Goal: Task Accomplishment & Management: Manage account settings

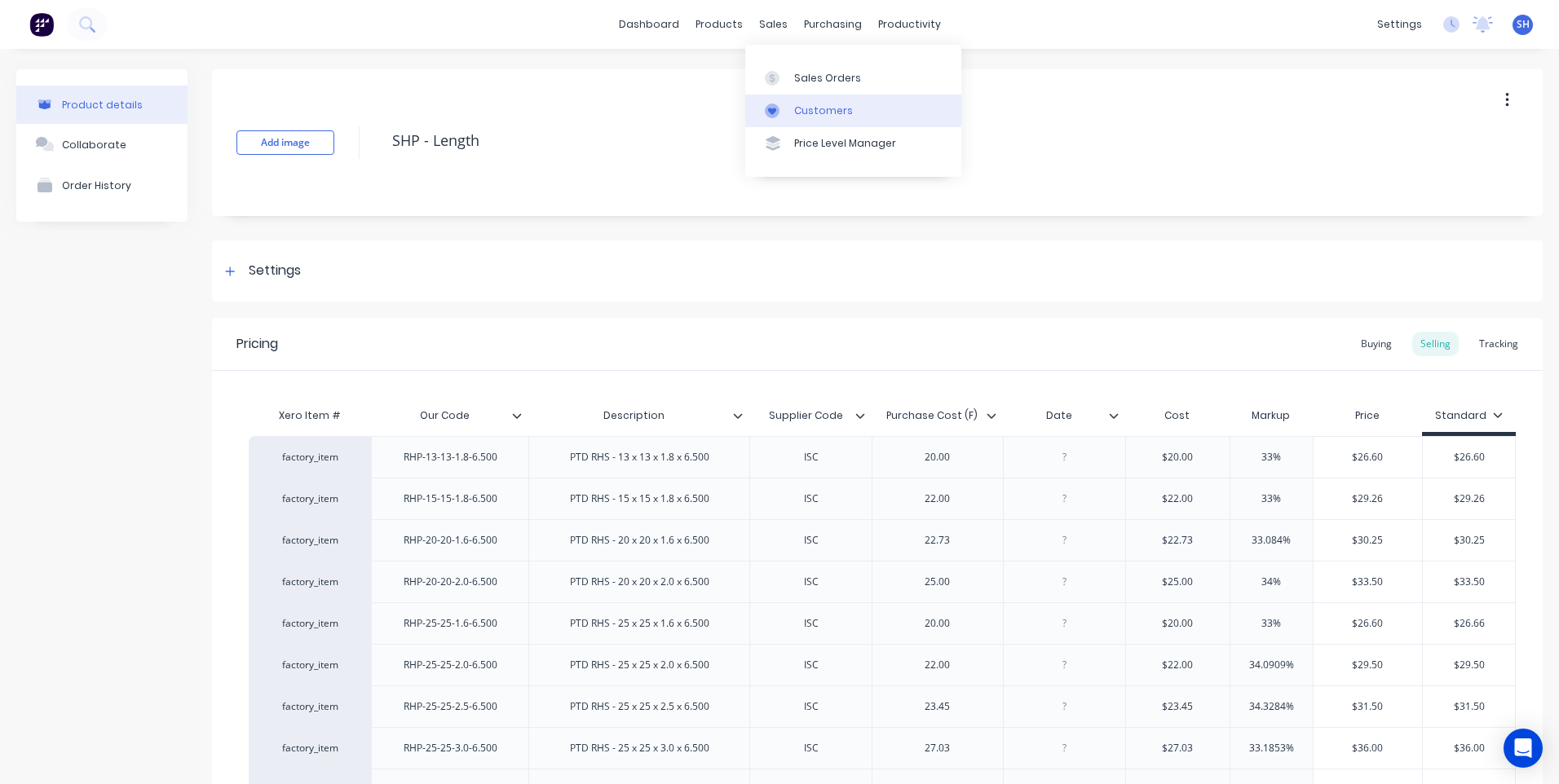
click at [805, 100] on link "Customers" at bounding box center [853, 110] width 216 height 33
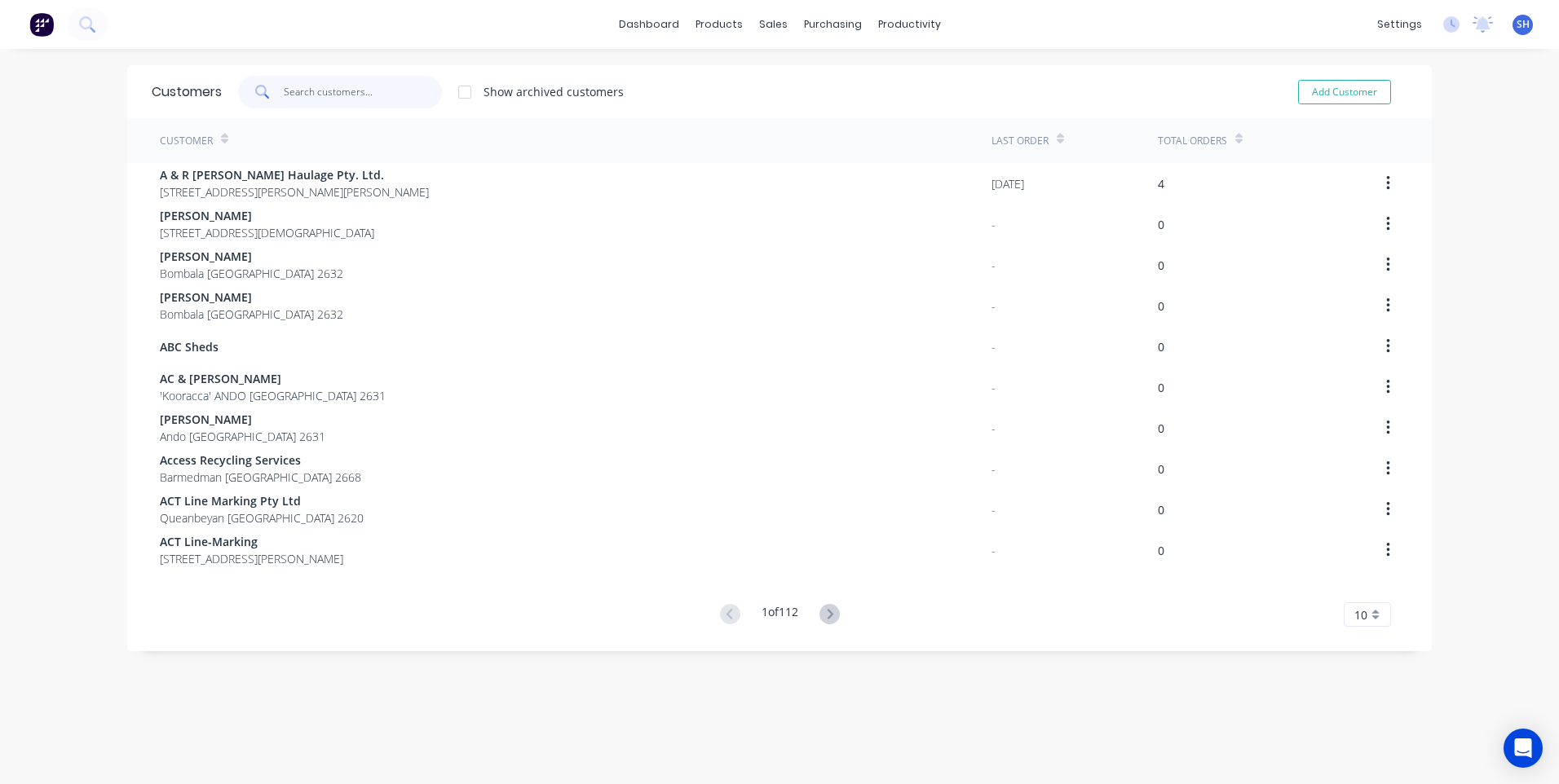
click at [299, 92] on input "text" at bounding box center [363, 92] width 159 height 33
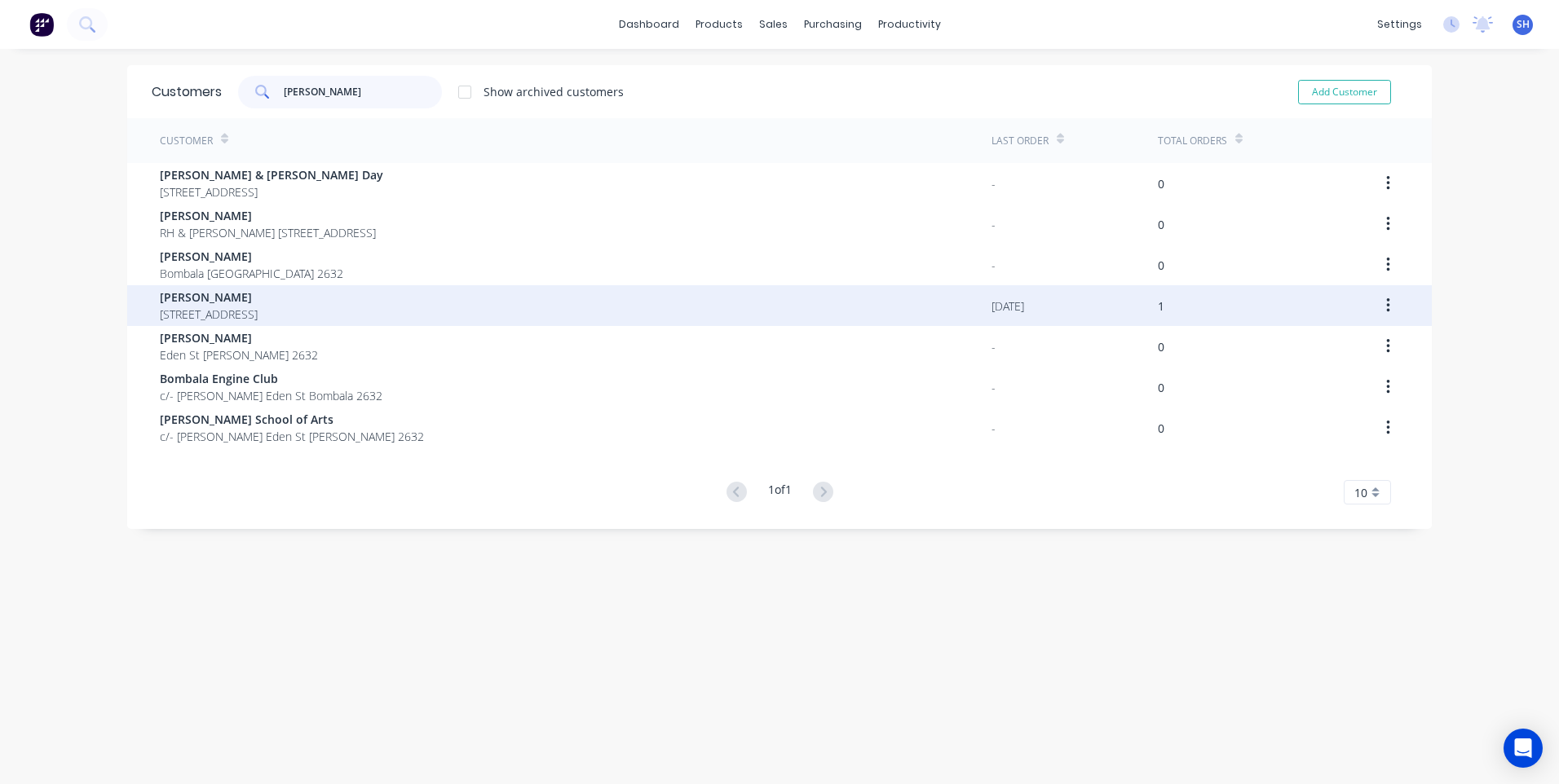
type input "[PERSON_NAME]"
click at [198, 295] on span "[PERSON_NAME]" at bounding box center [209, 297] width 98 height 17
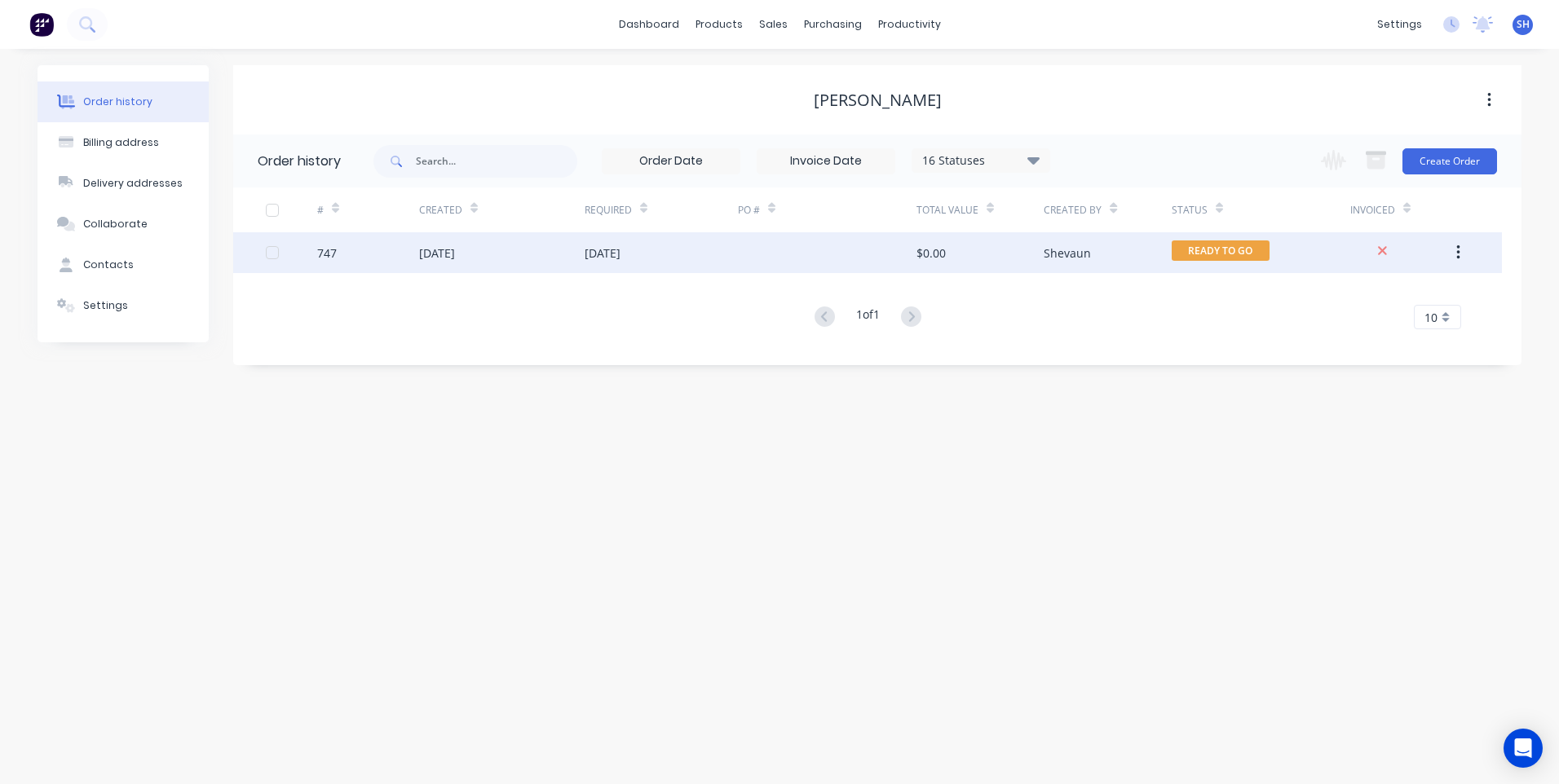
click at [723, 251] on div "[DATE]" at bounding box center [661, 253] width 153 height 41
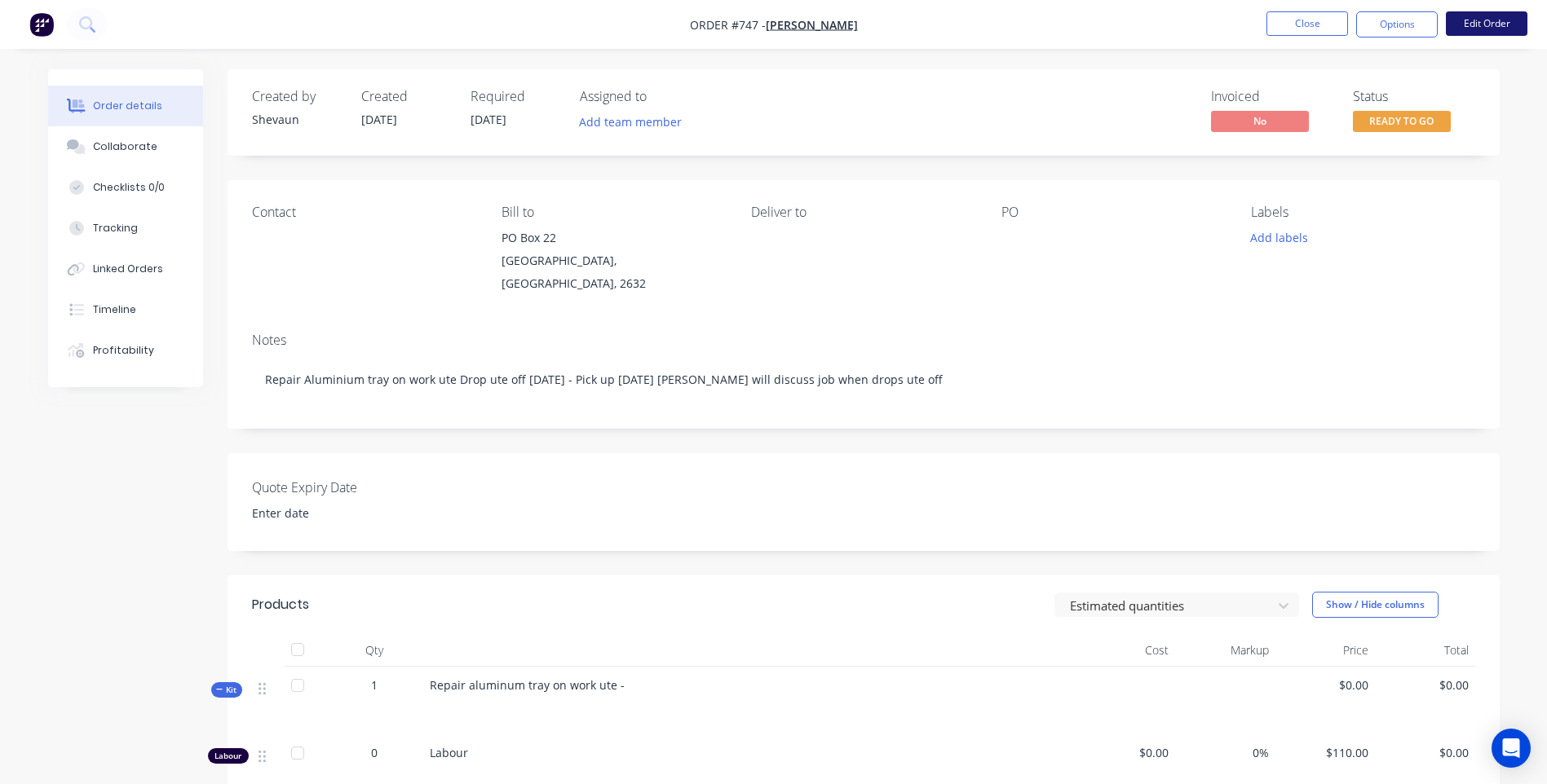
click at [1477, 20] on button "Edit Order" at bounding box center [1486, 23] width 81 height 24
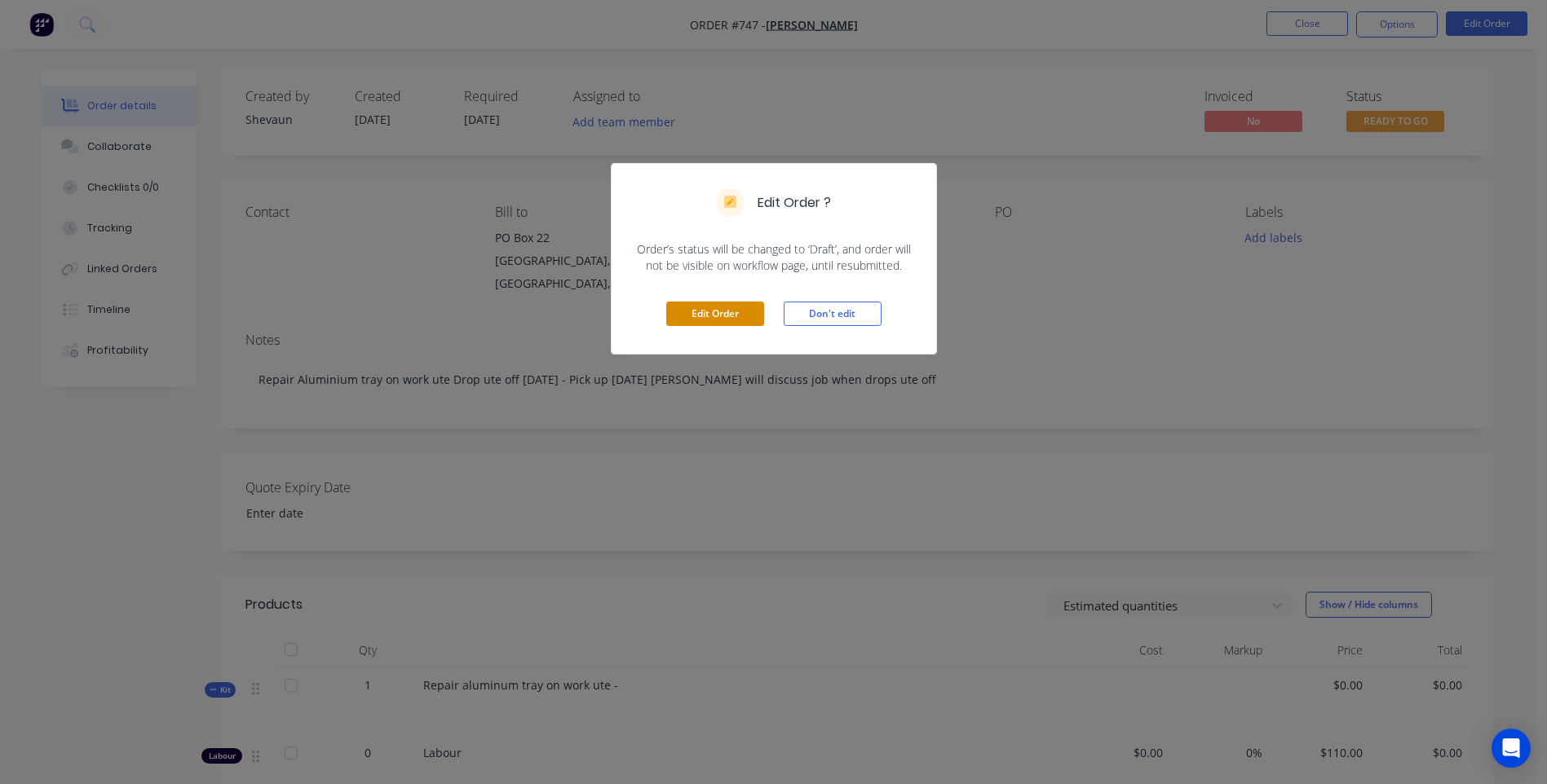
click at [709, 309] on button "Edit Order" at bounding box center [715, 314] width 98 height 24
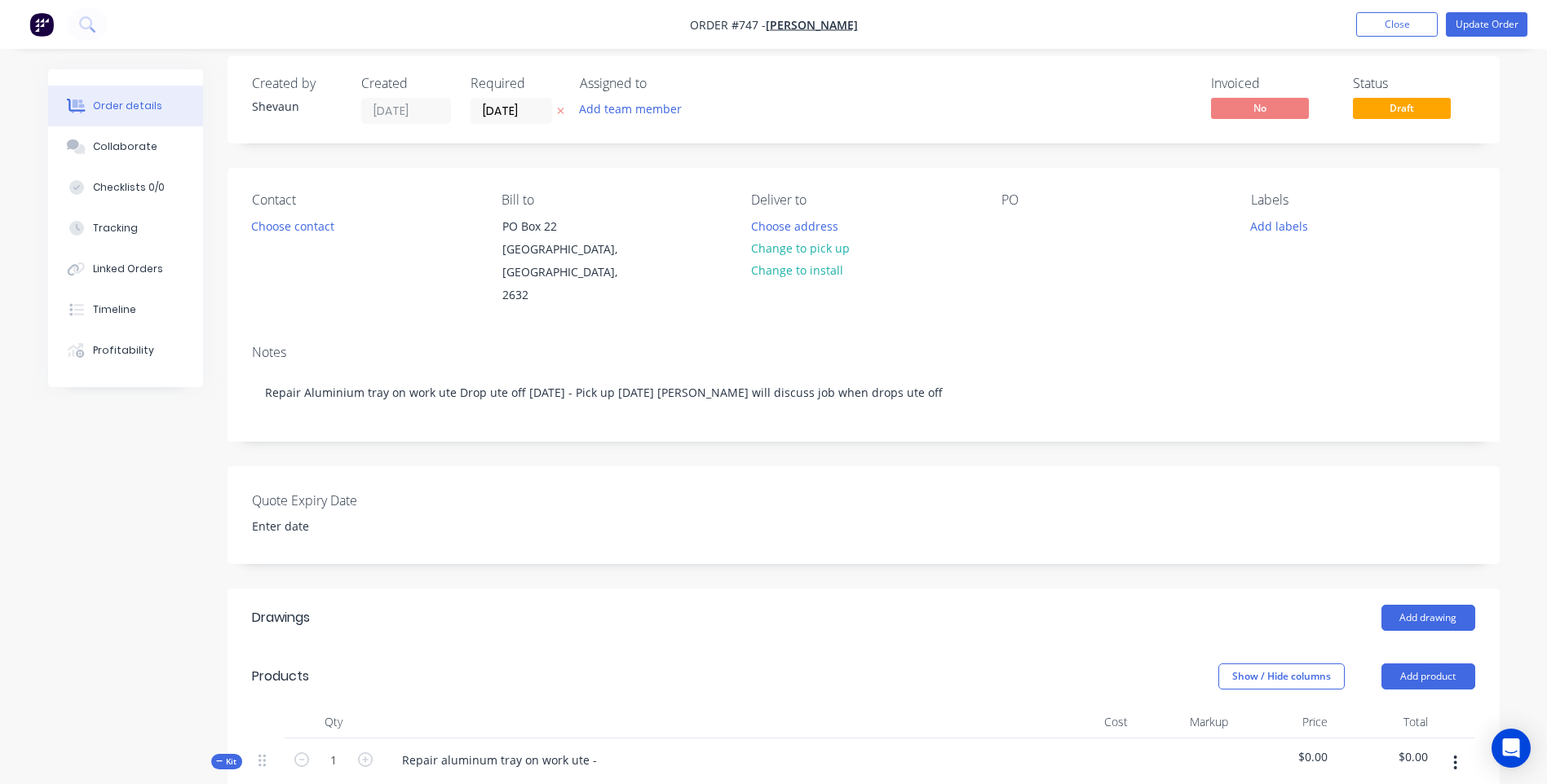
scroll to position [244, 0]
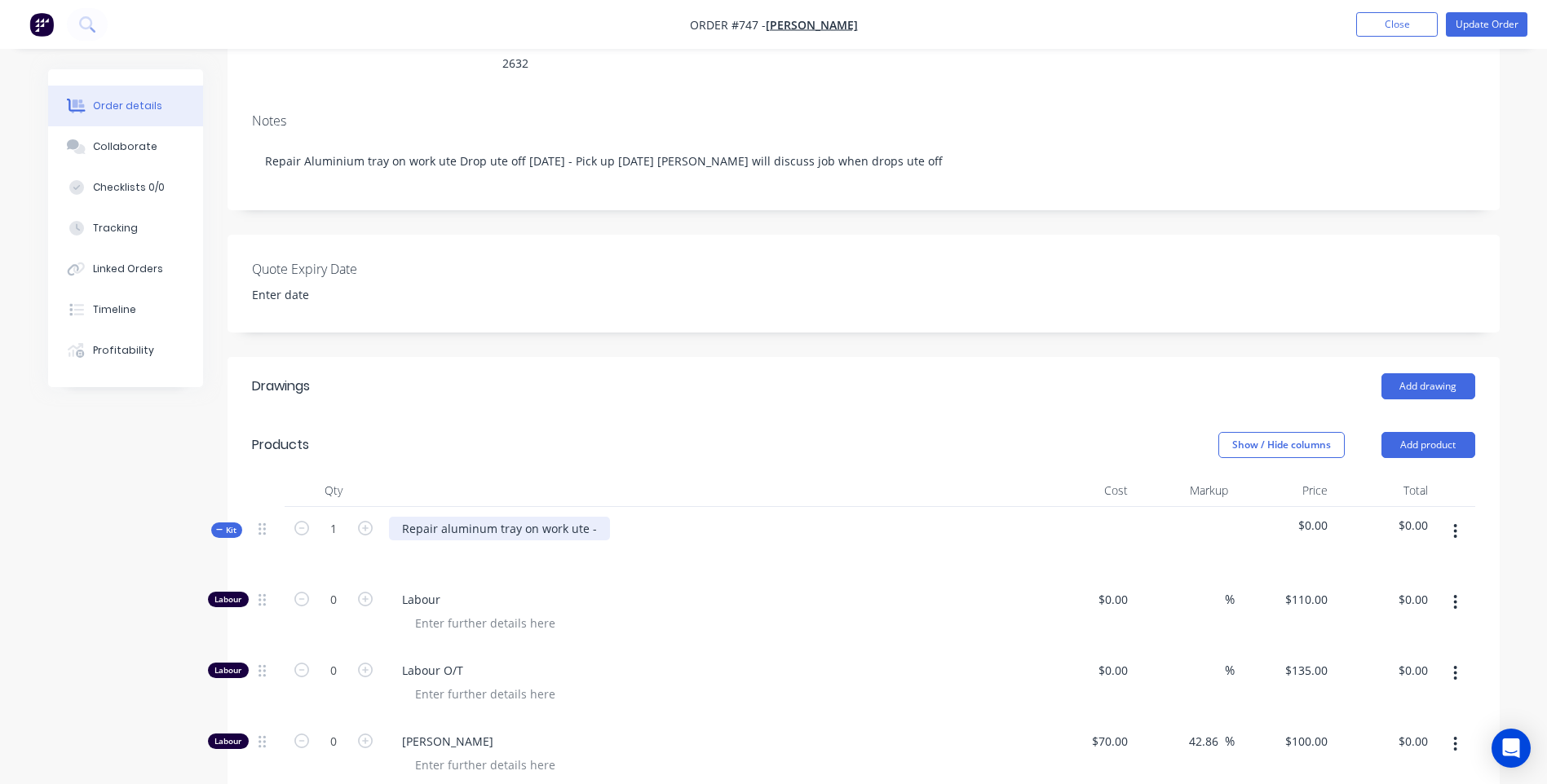
click at [598, 517] on div "Repair aluminum tray on work ute -" at bounding box center [499, 528] width 221 height 24
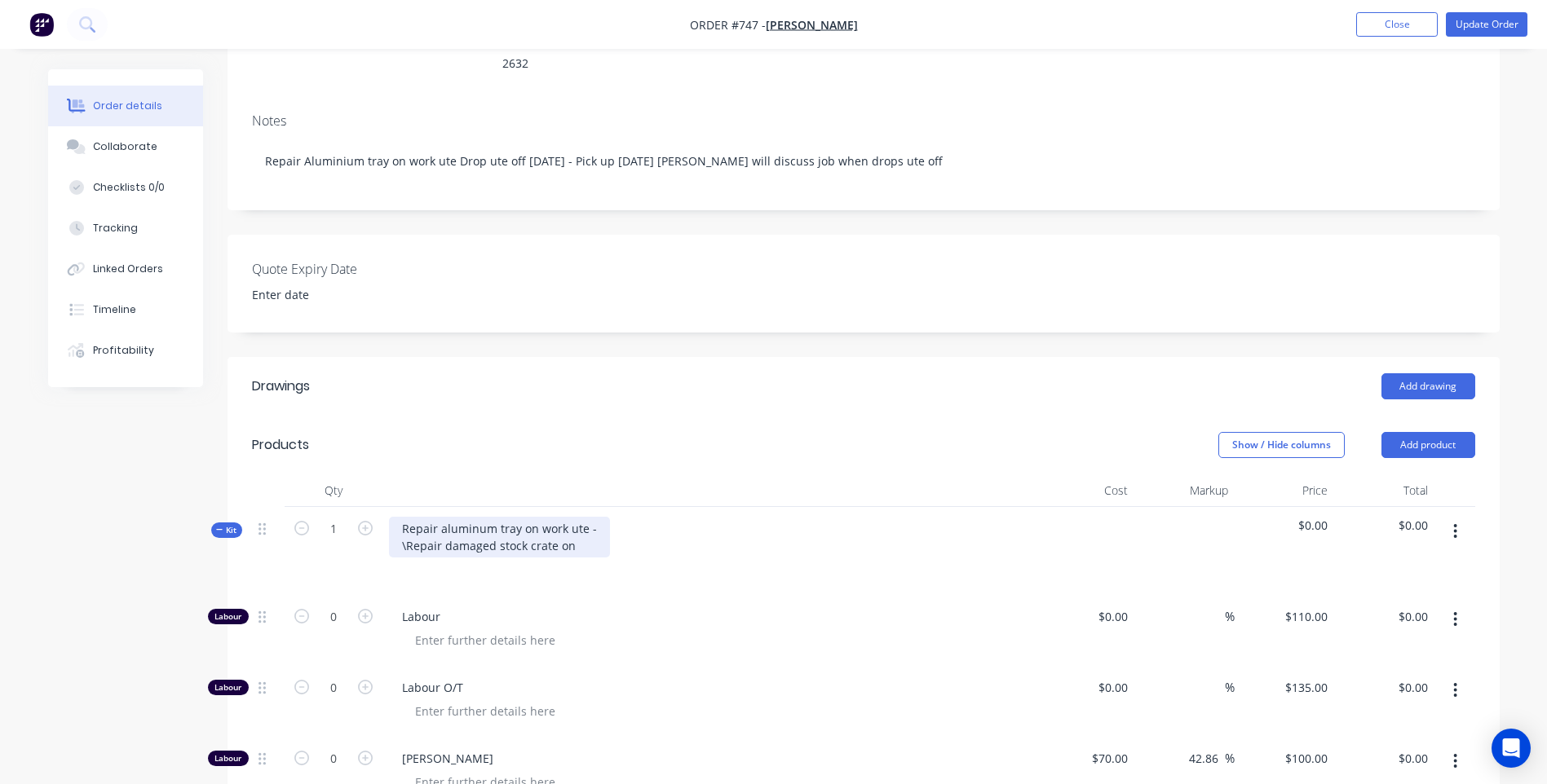
click at [407, 520] on div "Repair aluminum tray on work ute - \Repair damaged stock crate on" at bounding box center [499, 537] width 221 height 41
drag, startPoint x: 566, startPoint y: 521, endPoint x: 594, endPoint y: 524, distance: 28.2
click at [576, 521] on div "Repair aluminum tray on work ute - Repair damaged stock crate on" at bounding box center [499, 537] width 221 height 41
click at [594, 517] on div "Repair aluminum tray on work ute - Repair damaged stock crate on ute" at bounding box center [499, 537] width 221 height 41
click at [706, 527] on div "Repair aluminum tray on work ute - tidy up Repair damaged stock crate on ute" at bounding box center [708, 551] width 652 height 88
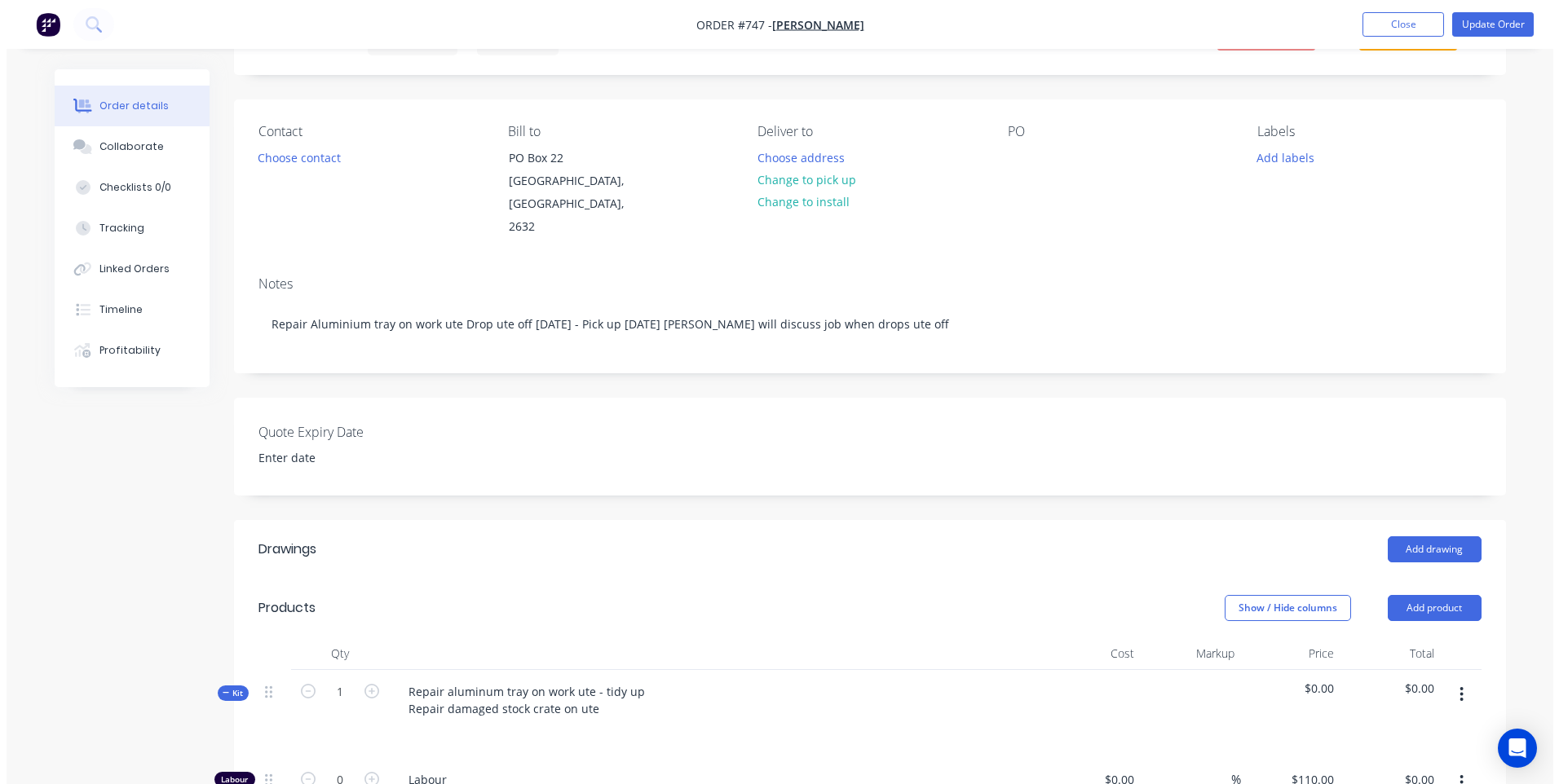
scroll to position [0, 0]
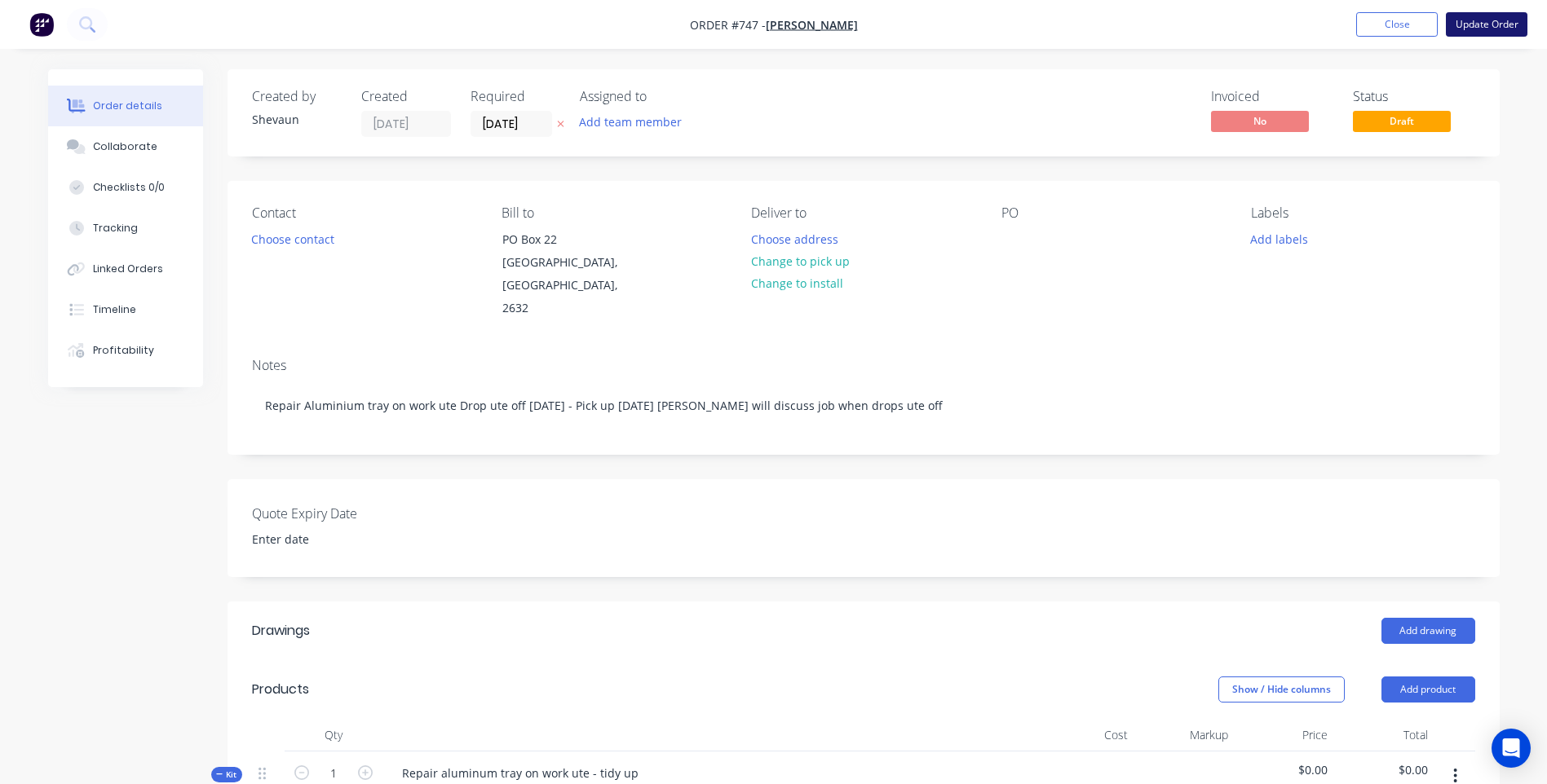
click at [1480, 24] on button "Update Order" at bounding box center [1486, 24] width 81 height 24
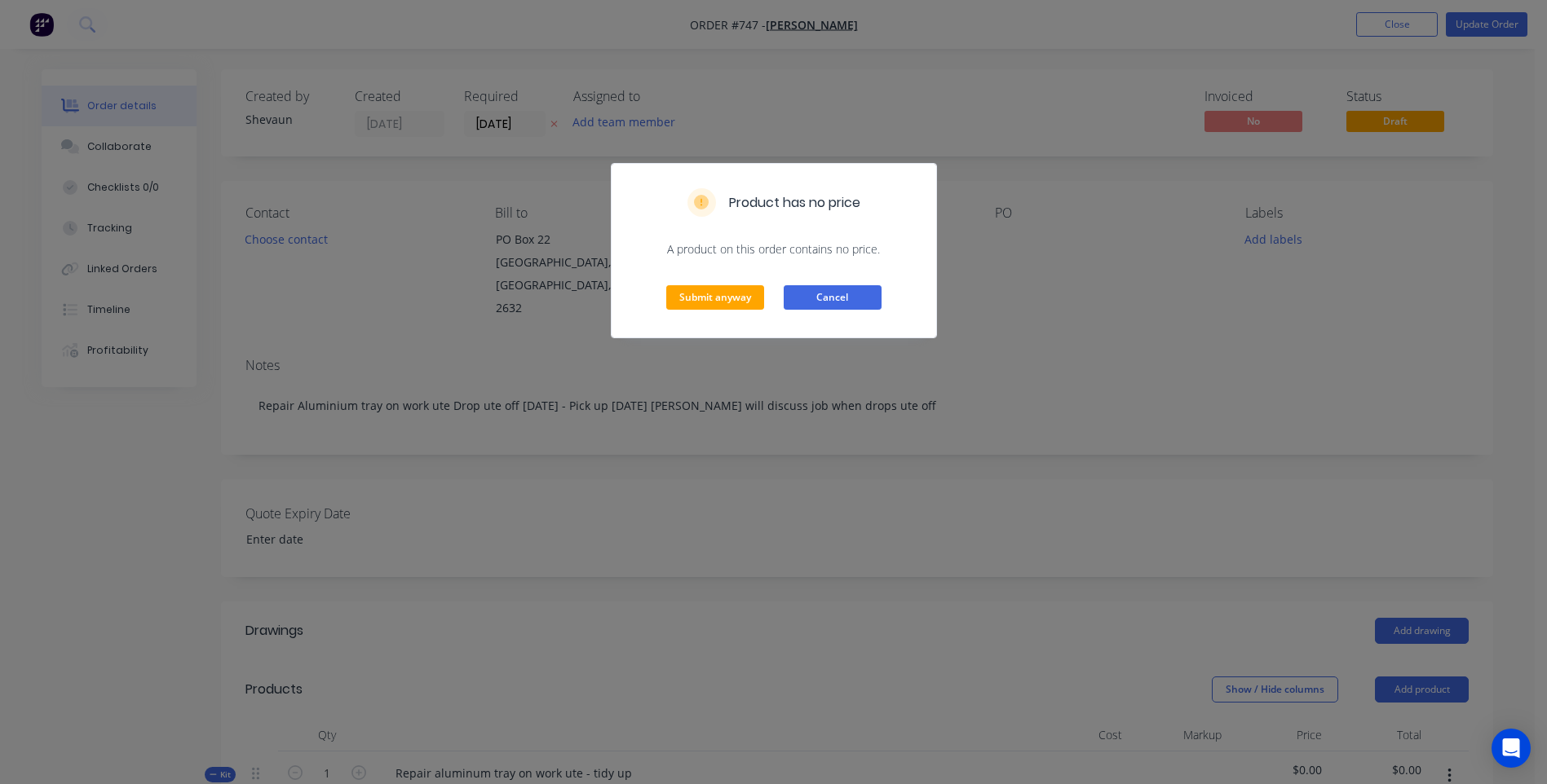
click at [838, 295] on button "Cancel" at bounding box center [832, 297] width 98 height 24
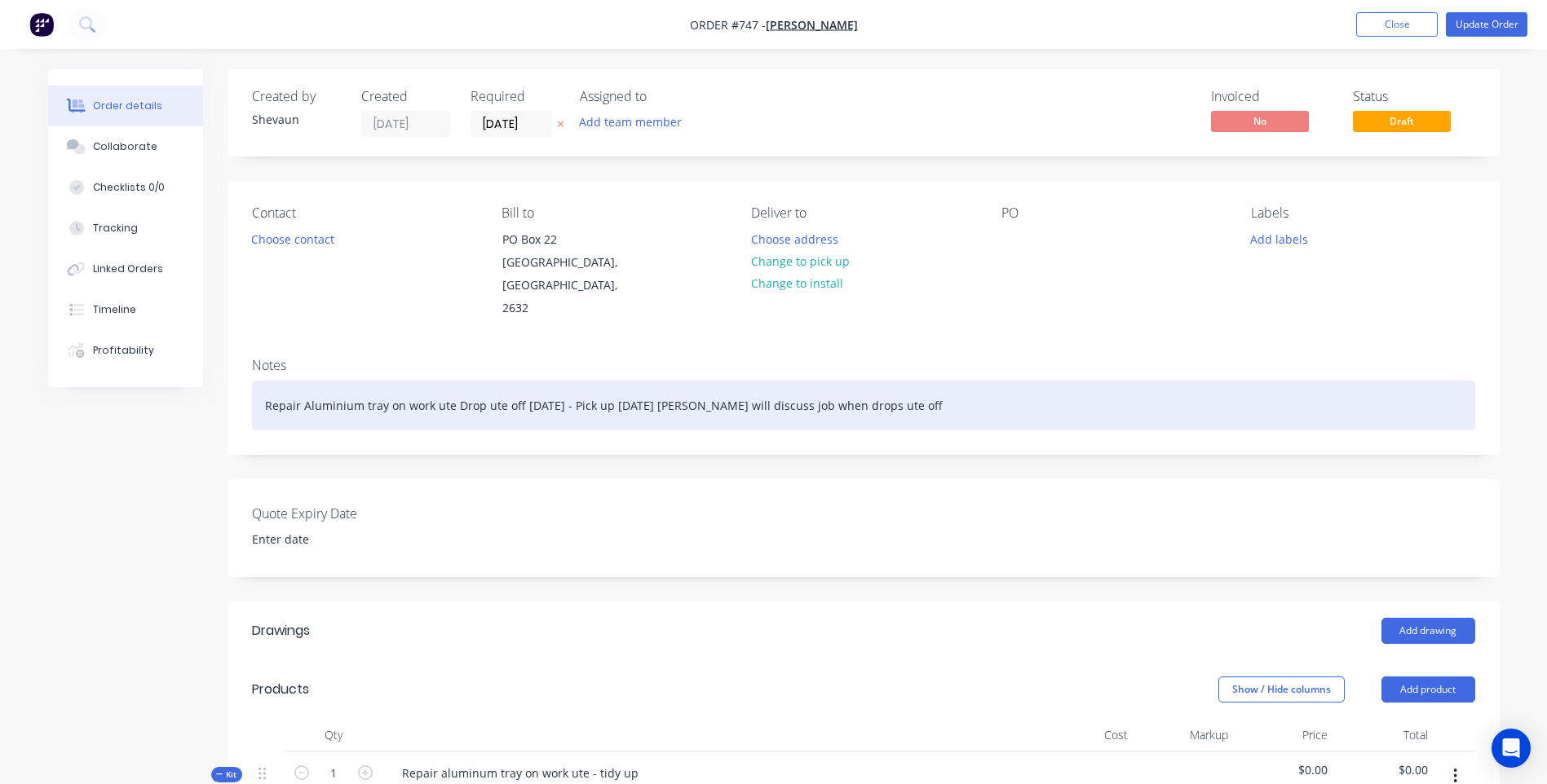
click at [975, 380] on div "Repair Aluminium tray on work ute Drop ute off [DATE] - Pick up [DATE] [PERSON_…" at bounding box center [864, 405] width 1223 height 50
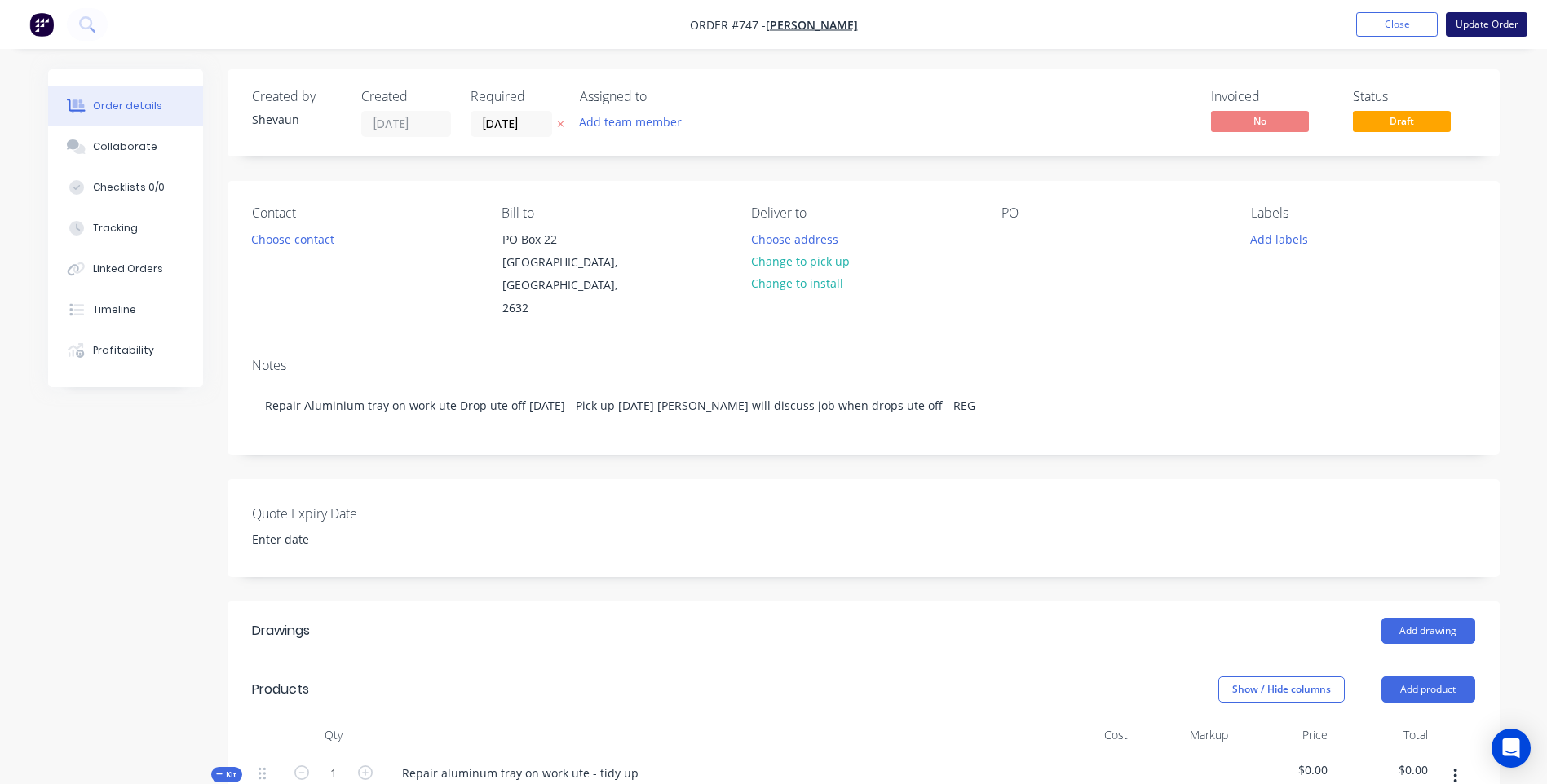
click at [1473, 20] on button "Update Order" at bounding box center [1486, 24] width 81 height 24
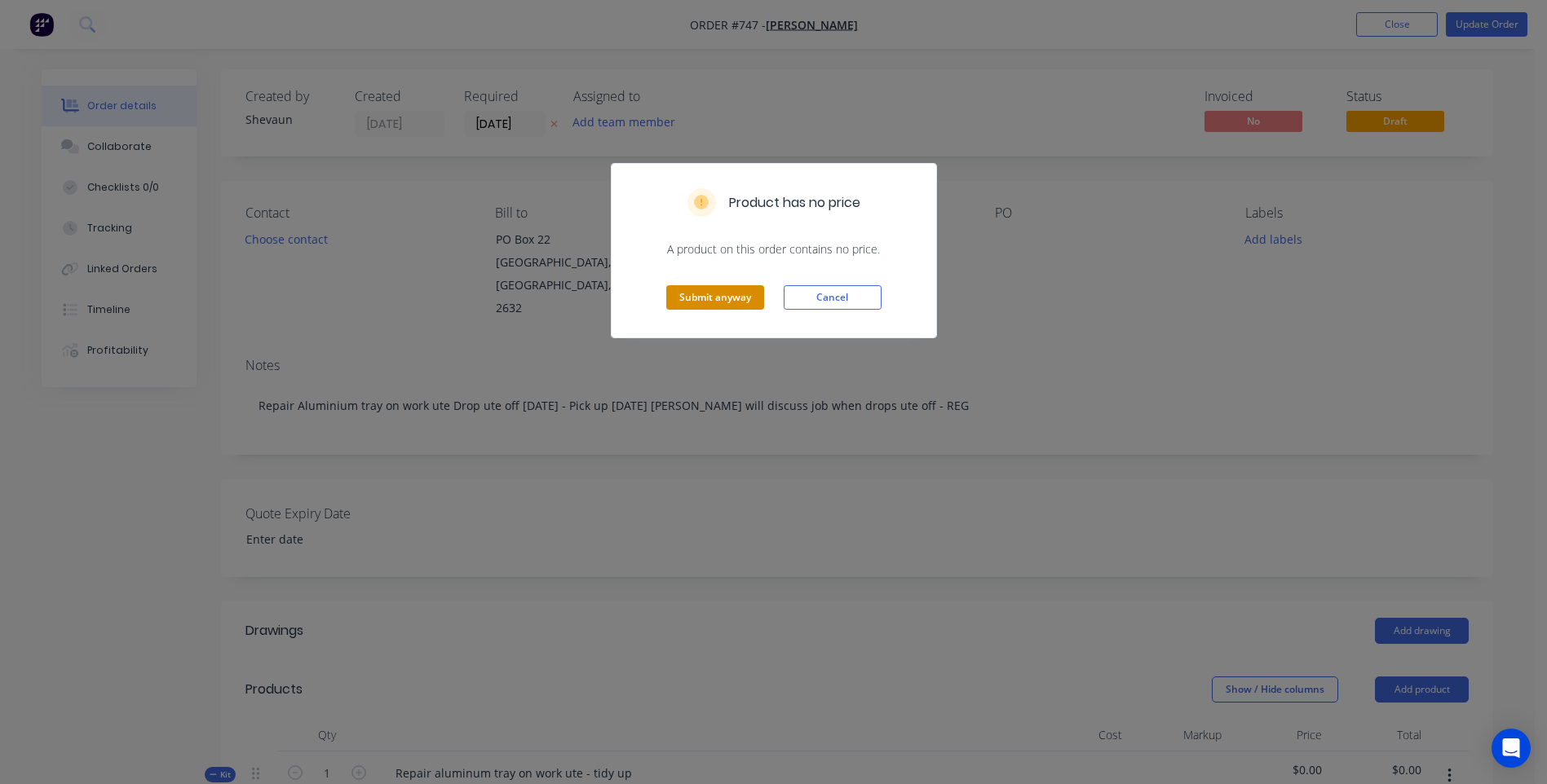
click at [727, 286] on button "Submit anyway" at bounding box center [715, 297] width 98 height 24
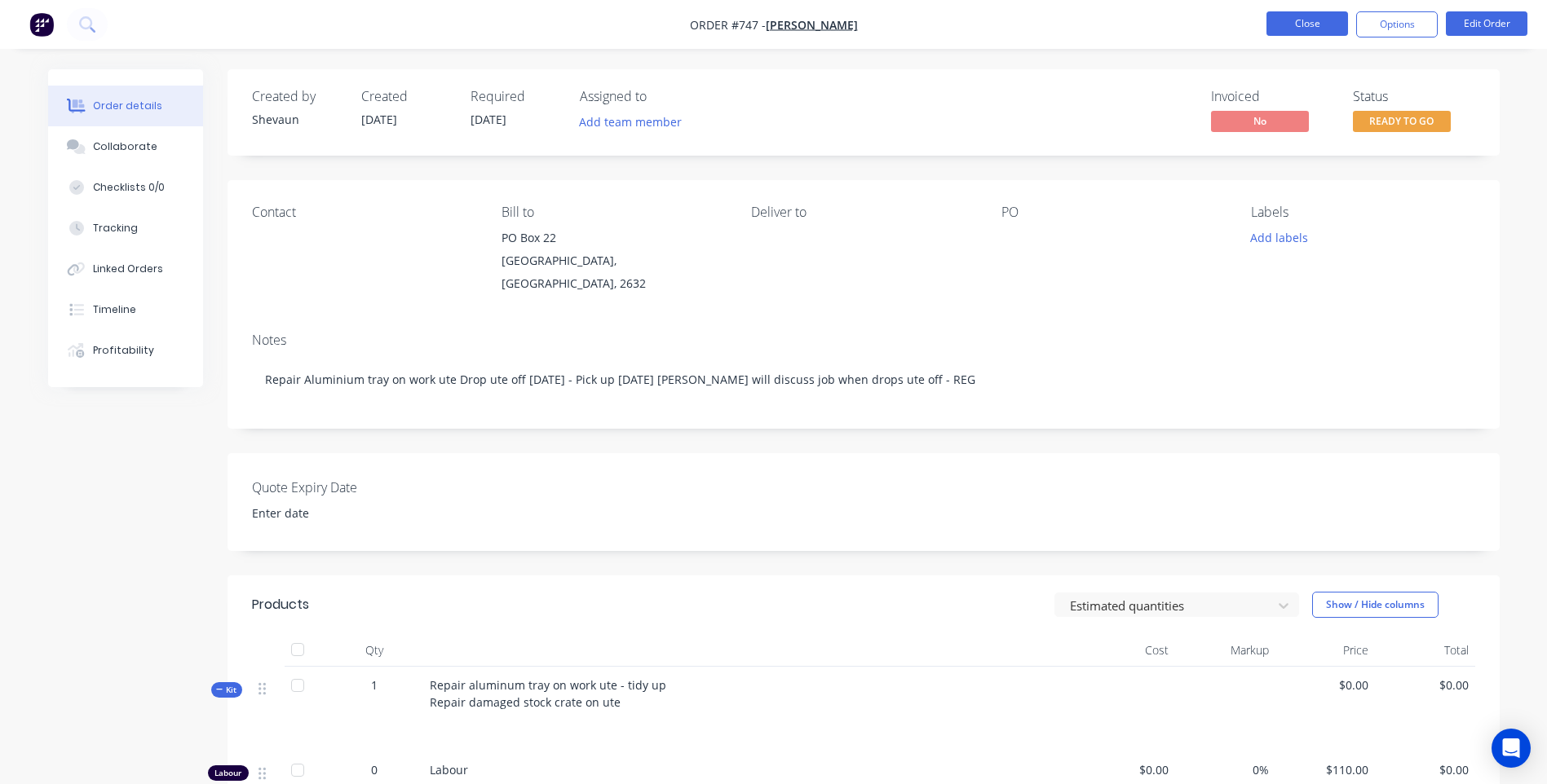
click at [1289, 20] on button "Close" at bounding box center [1306, 23] width 81 height 24
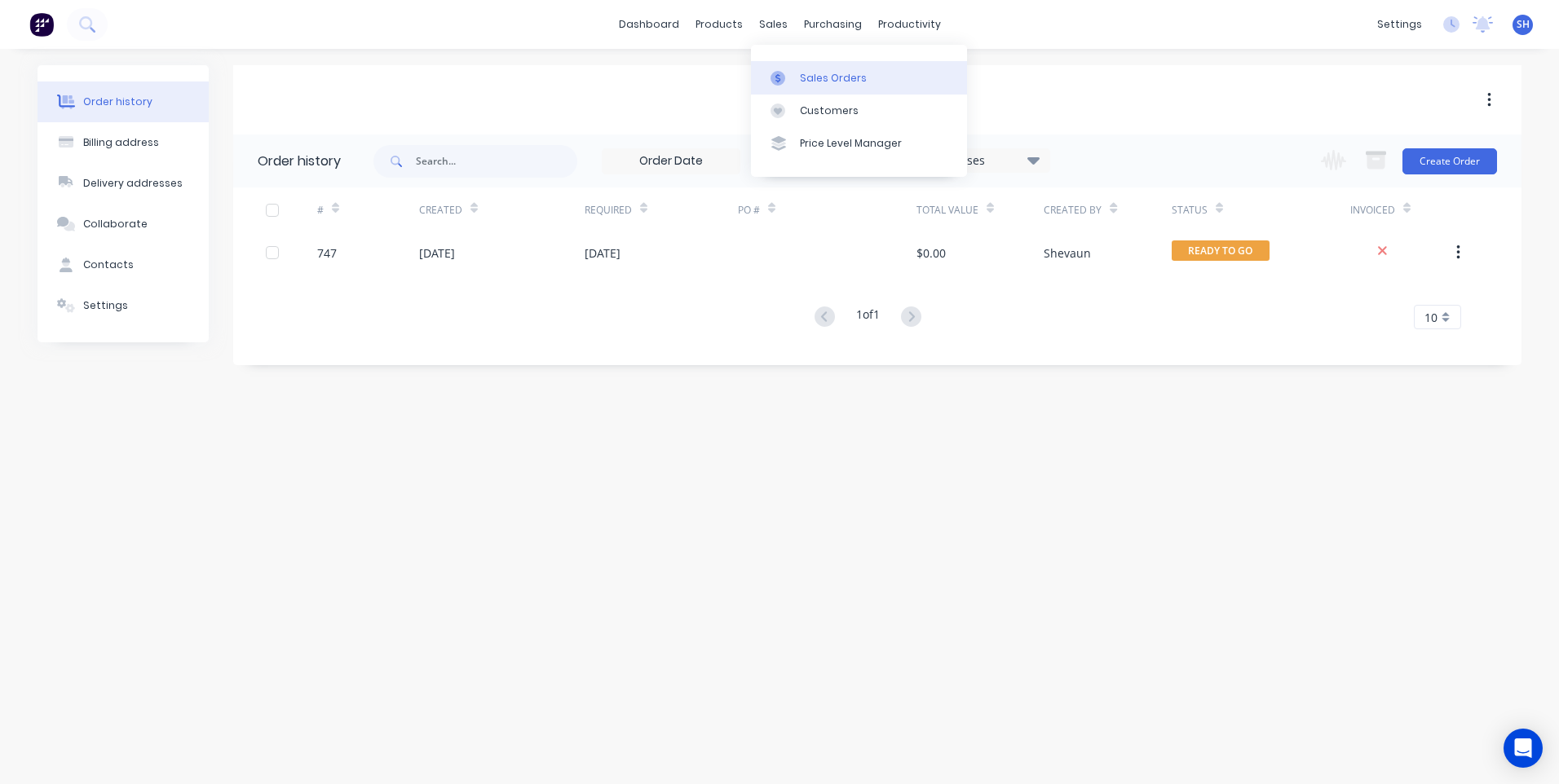
click at [813, 73] on div "Sales Orders" at bounding box center [833, 78] width 67 height 14
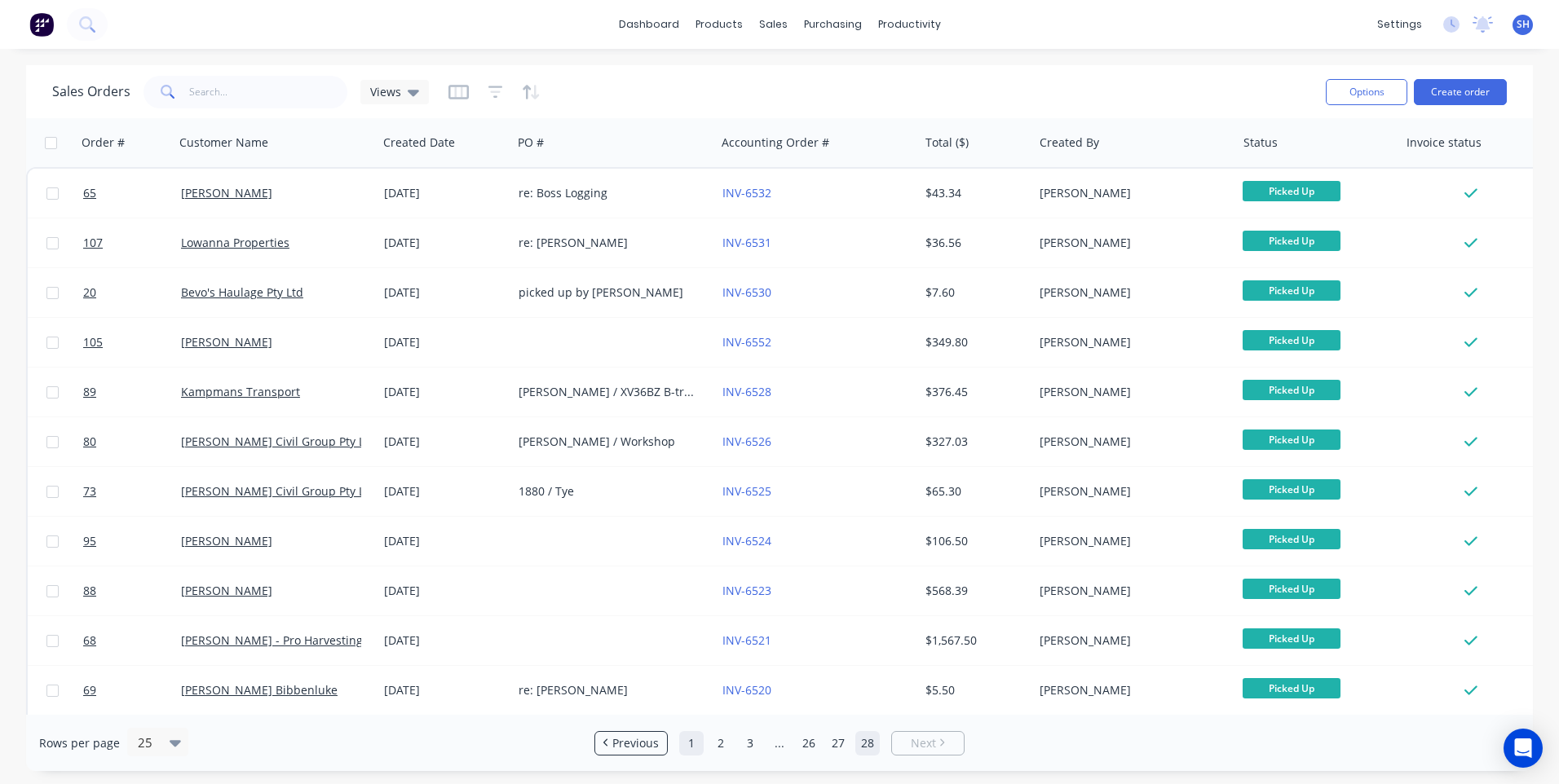
click at [690, 739] on link "1" at bounding box center [691, 743] width 24 height 24
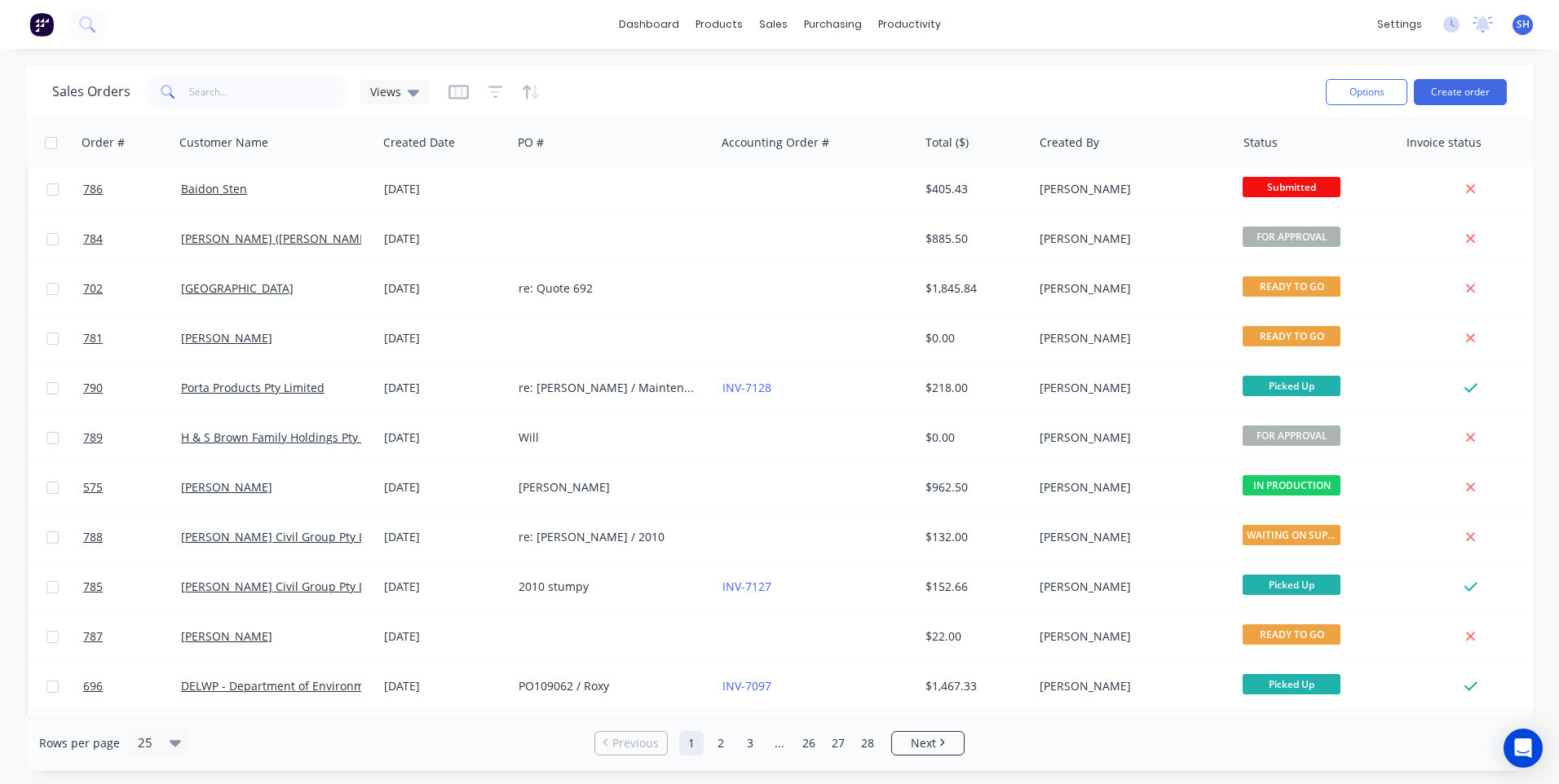
scroll to position [244, 0]
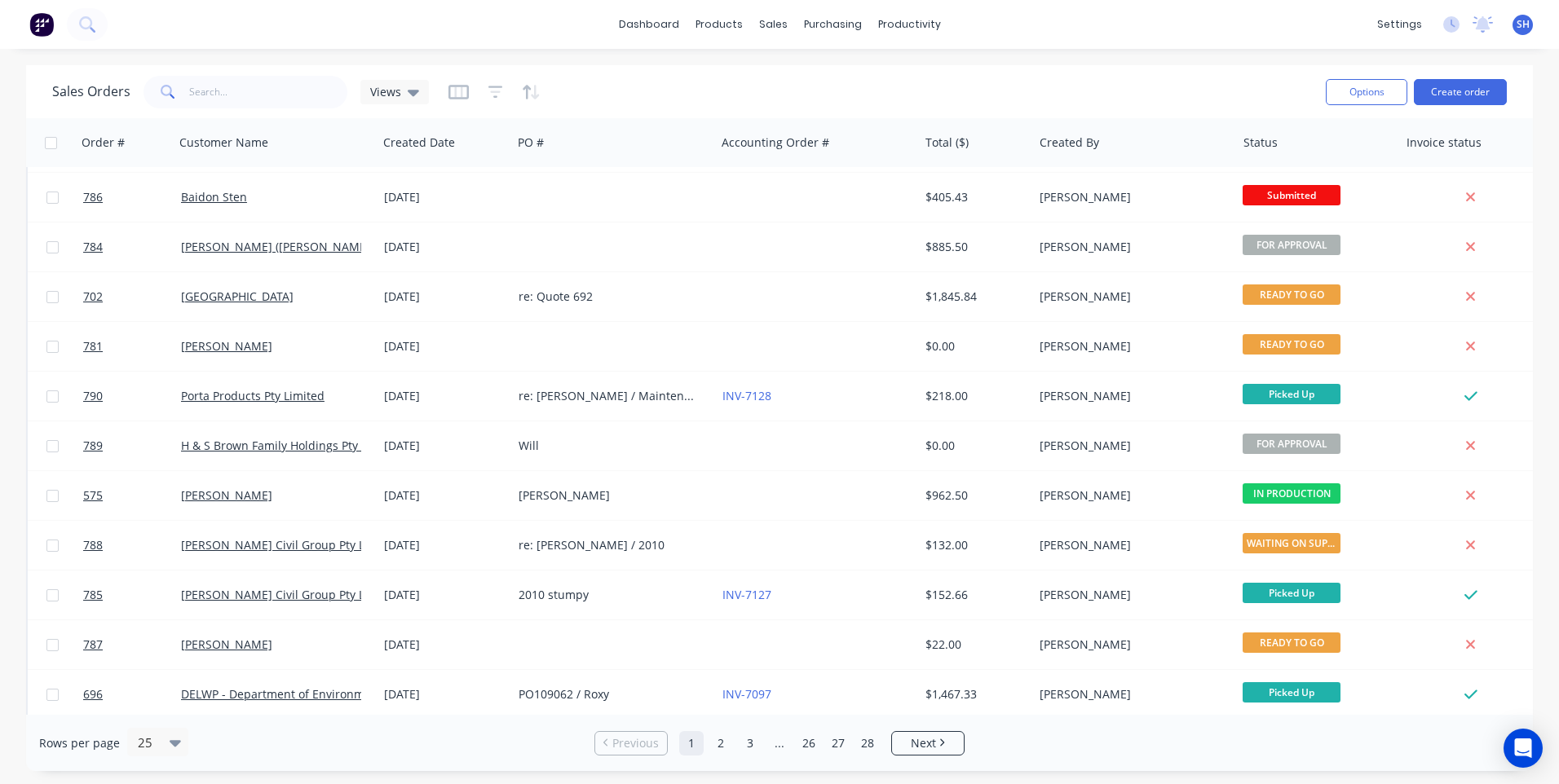
click at [1521, 25] on span "SH" at bounding box center [1523, 24] width 13 height 14
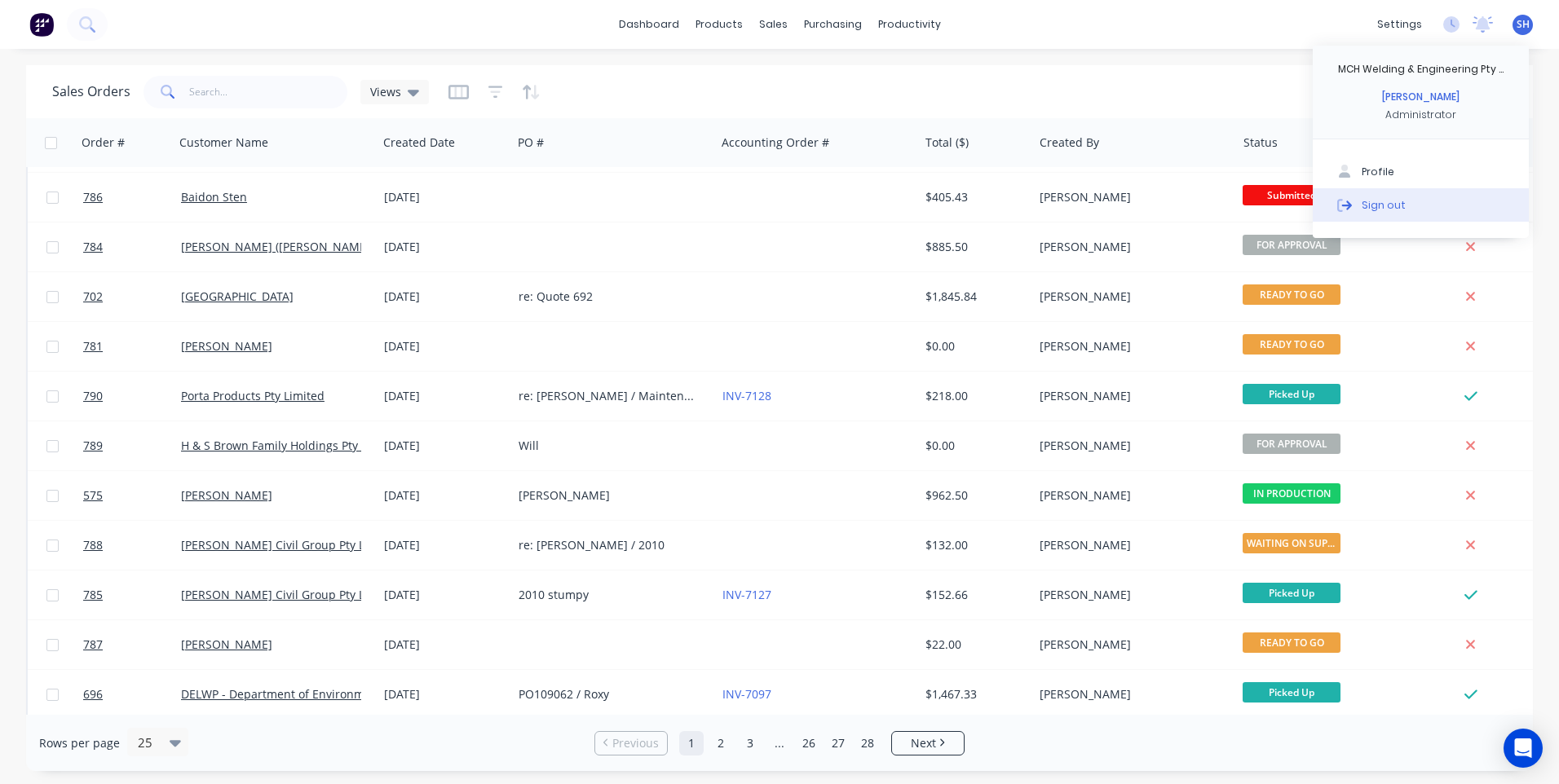
click at [1374, 200] on div "Sign out" at bounding box center [1383, 204] width 44 height 14
